Goal: Ask a question

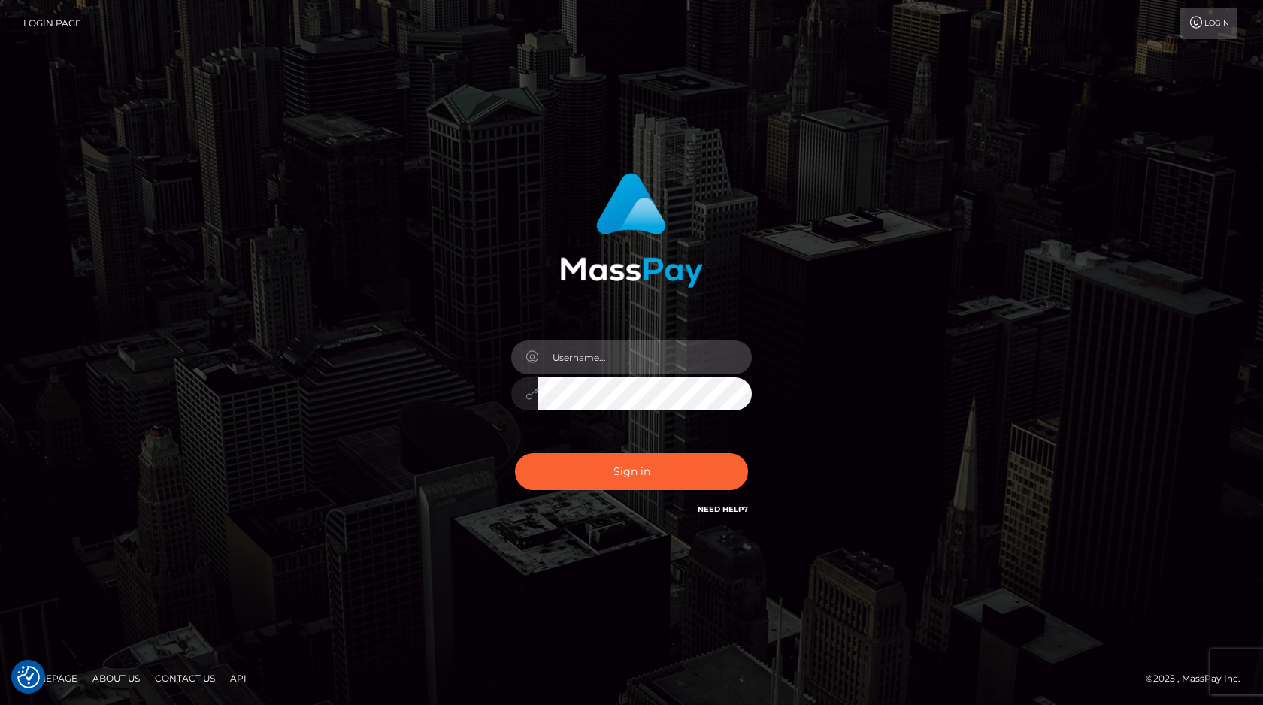
click at [571, 356] on input "text" at bounding box center [645, 358] width 214 height 34
type input "[EMAIL_ADDRESS][DOMAIN_NAME]"
click at [515, 453] on button "Sign in" at bounding box center [631, 471] width 233 height 37
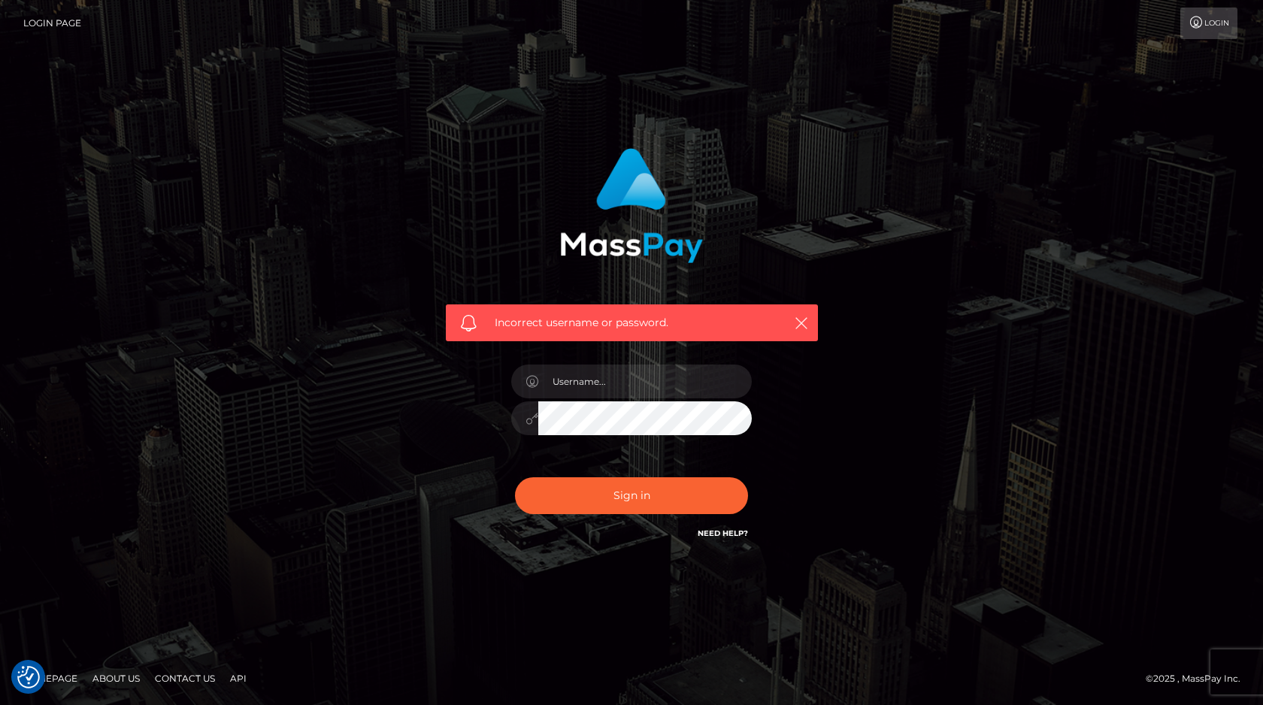
click at [722, 533] on link "Need Help?" at bounding box center [723, 534] width 50 height 10
